Goal: Navigation & Orientation: Find specific page/section

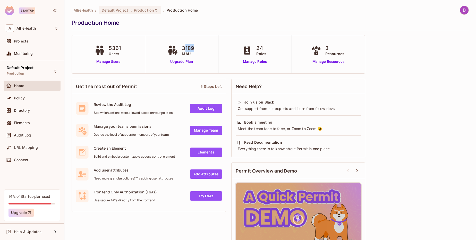
drag, startPoint x: 184, startPoint y: 48, endPoint x: 194, endPoint y: 49, distance: 10.3
click at [194, 49] on span "3189" at bounding box center [188, 48] width 12 height 8
click at [197, 47] on div "3189 MAU" at bounding box center [181, 50] width 30 height 12
click at [191, 52] on span "MAU" at bounding box center [188, 53] width 12 height 5
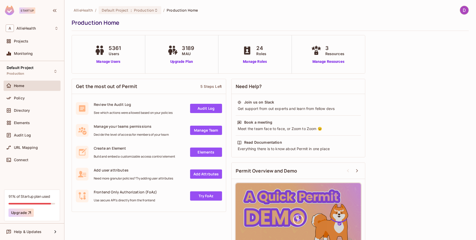
click at [172, 48] on icon at bounding box center [172, 51] width 13 height 10
click at [29, 54] on span "Monitoring" at bounding box center [23, 54] width 19 height 4
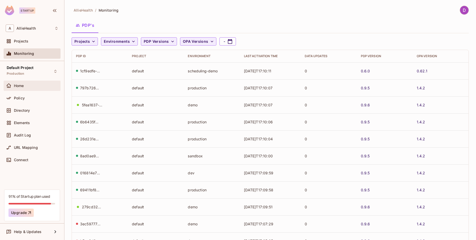
click at [32, 92] on div "Home" at bounding box center [32, 87] width 57 height 12
click at [32, 89] on div "Home" at bounding box center [32, 86] width 57 height 10
